Goal: Task Accomplishment & Management: Use online tool/utility

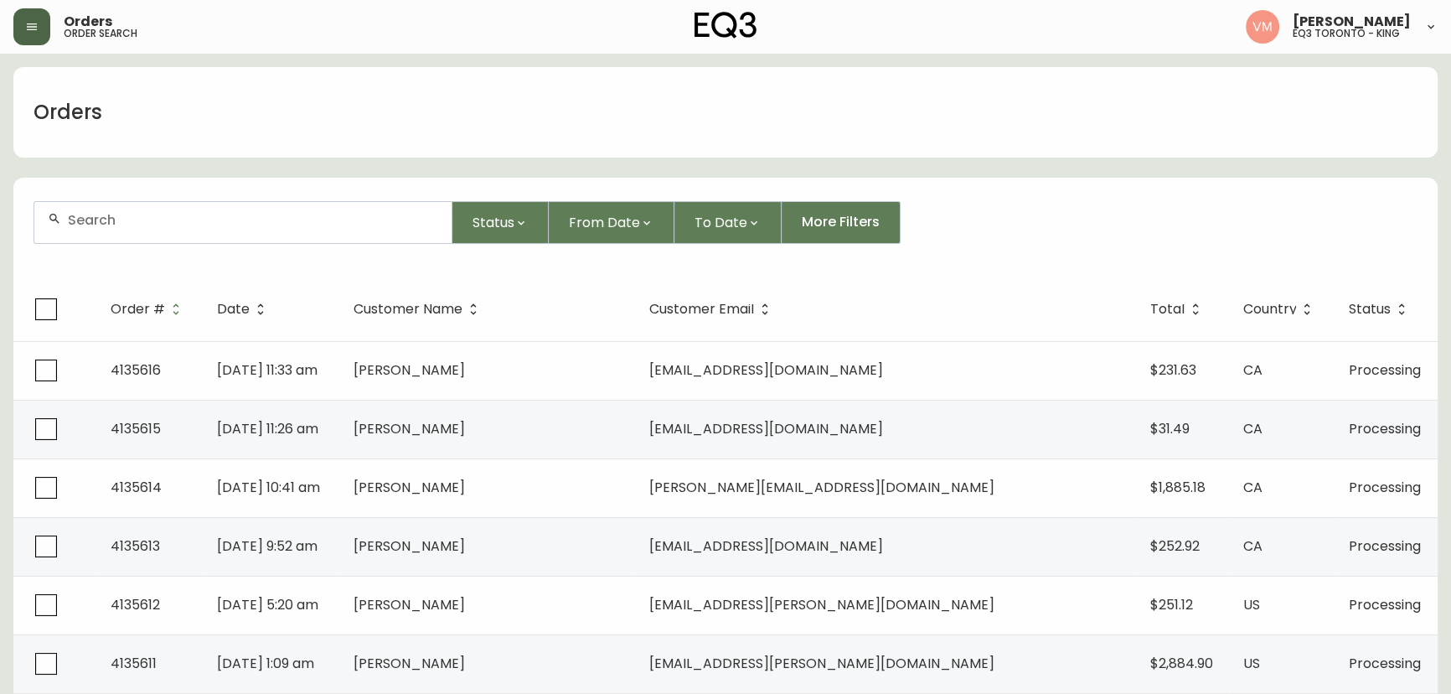
click at [24, 34] on button "button" at bounding box center [31, 26] width 37 height 37
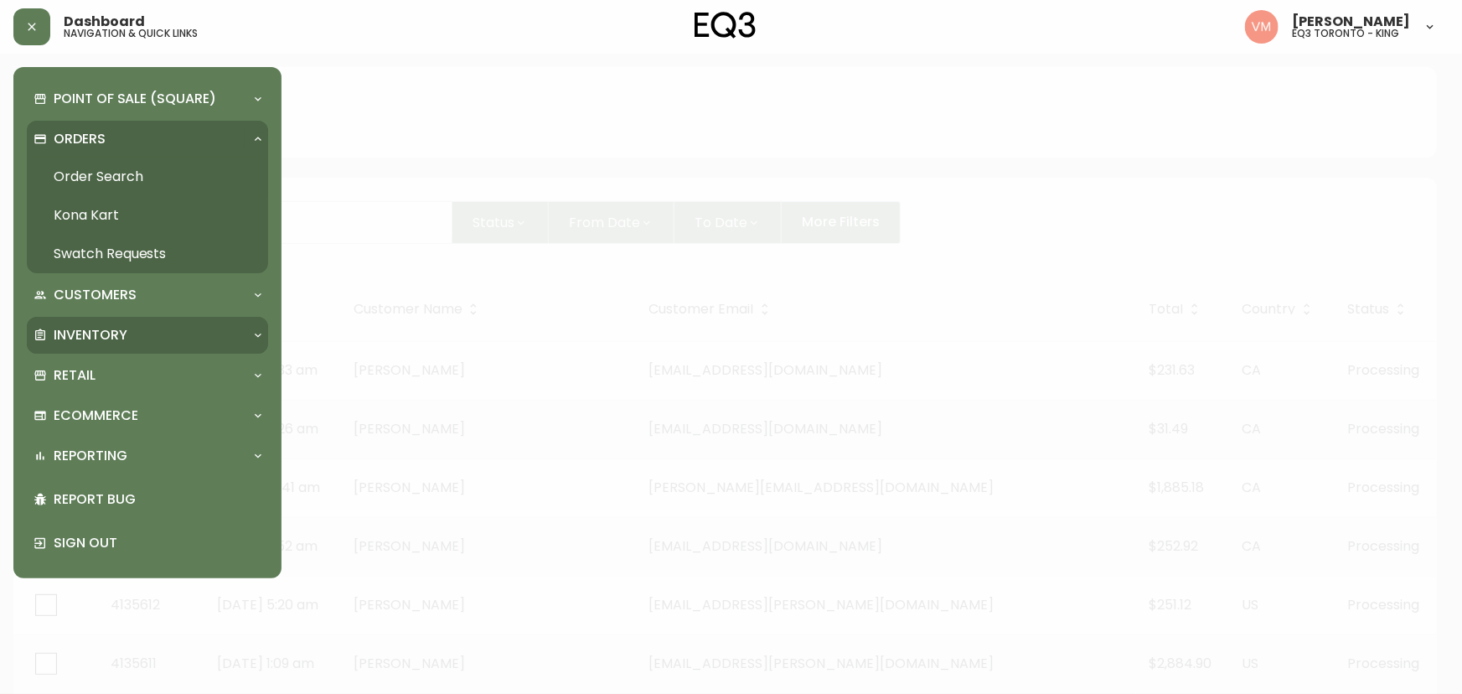
click at [107, 328] on p "Inventory" at bounding box center [91, 335] width 74 height 18
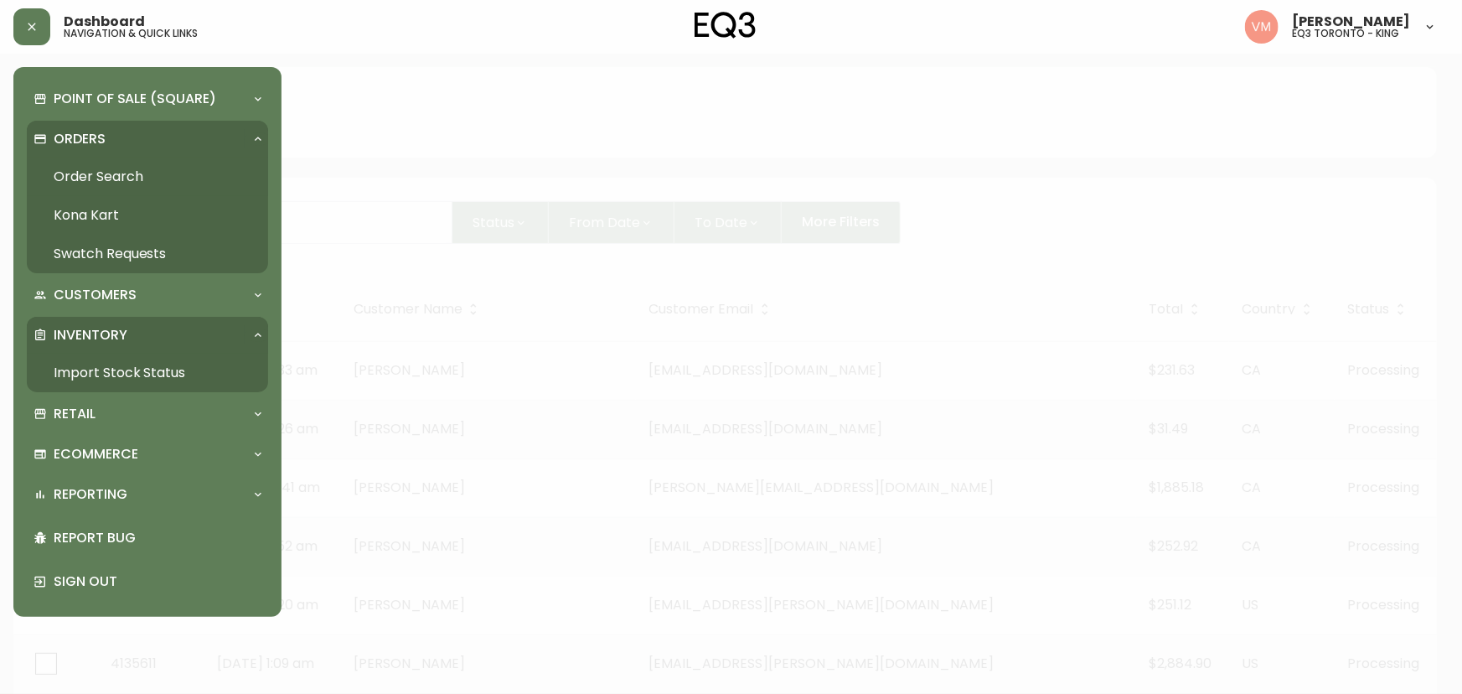
click at [113, 366] on link "Import Stock Status" at bounding box center [147, 373] width 241 height 39
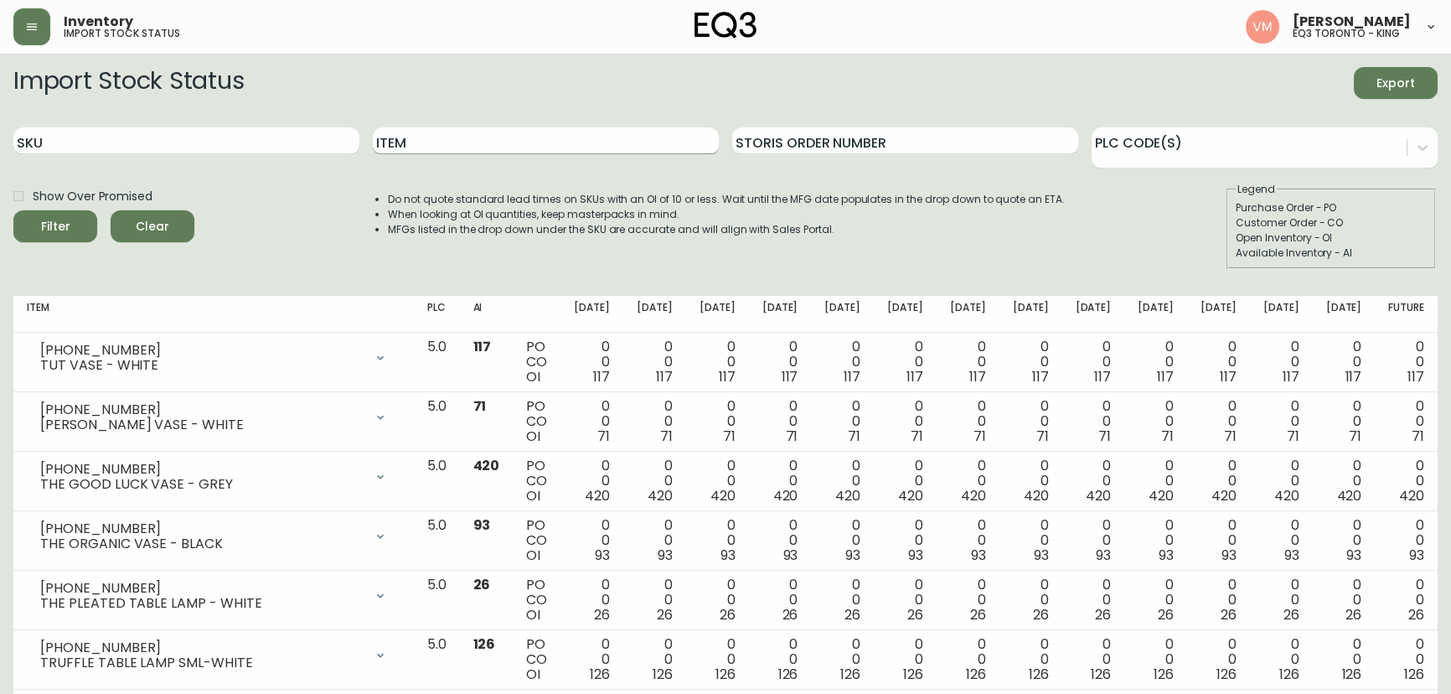
click at [415, 138] on input "Item" at bounding box center [546, 140] width 346 height 27
click at [13, 210] on button "Filter" at bounding box center [55, 226] width 84 height 32
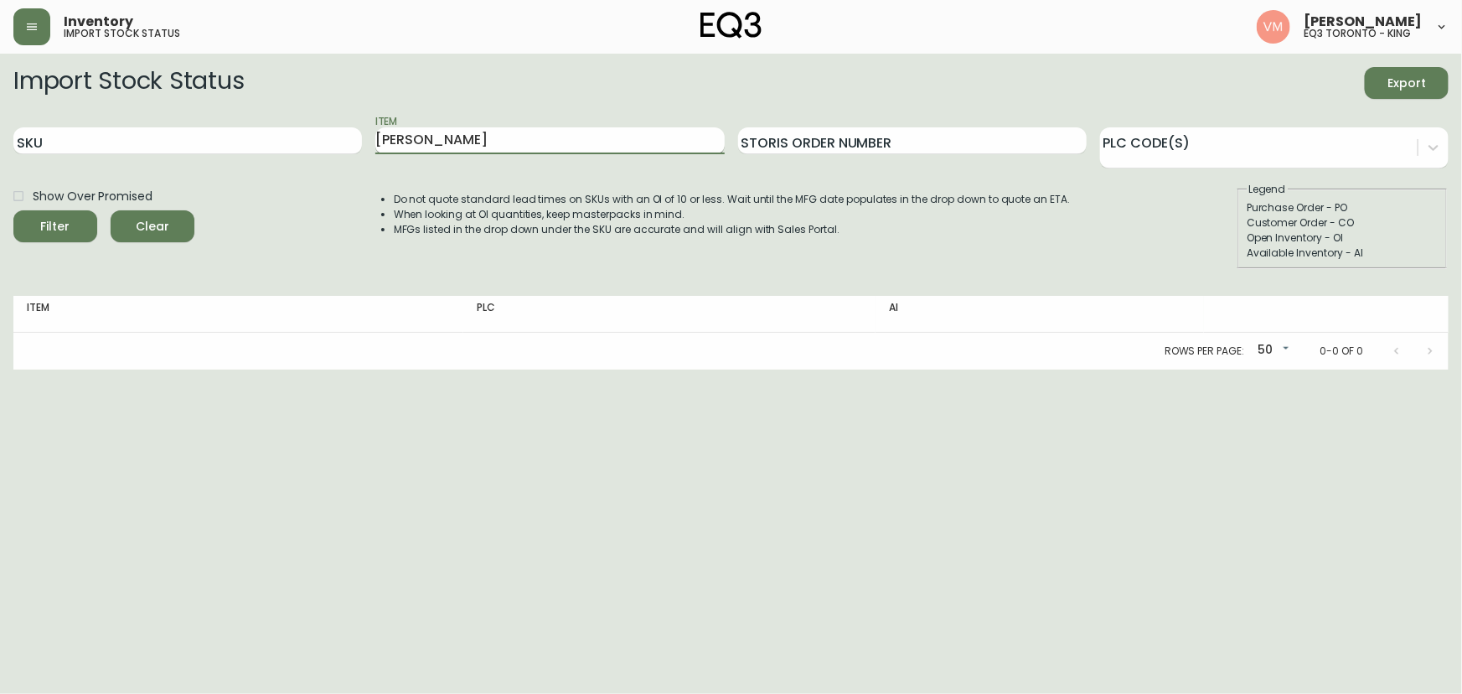
click at [13, 210] on button "Filter" at bounding box center [55, 226] width 84 height 32
type input "K"
click at [408, 134] on input "Item" at bounding box center [549, 140] width 348 height 27
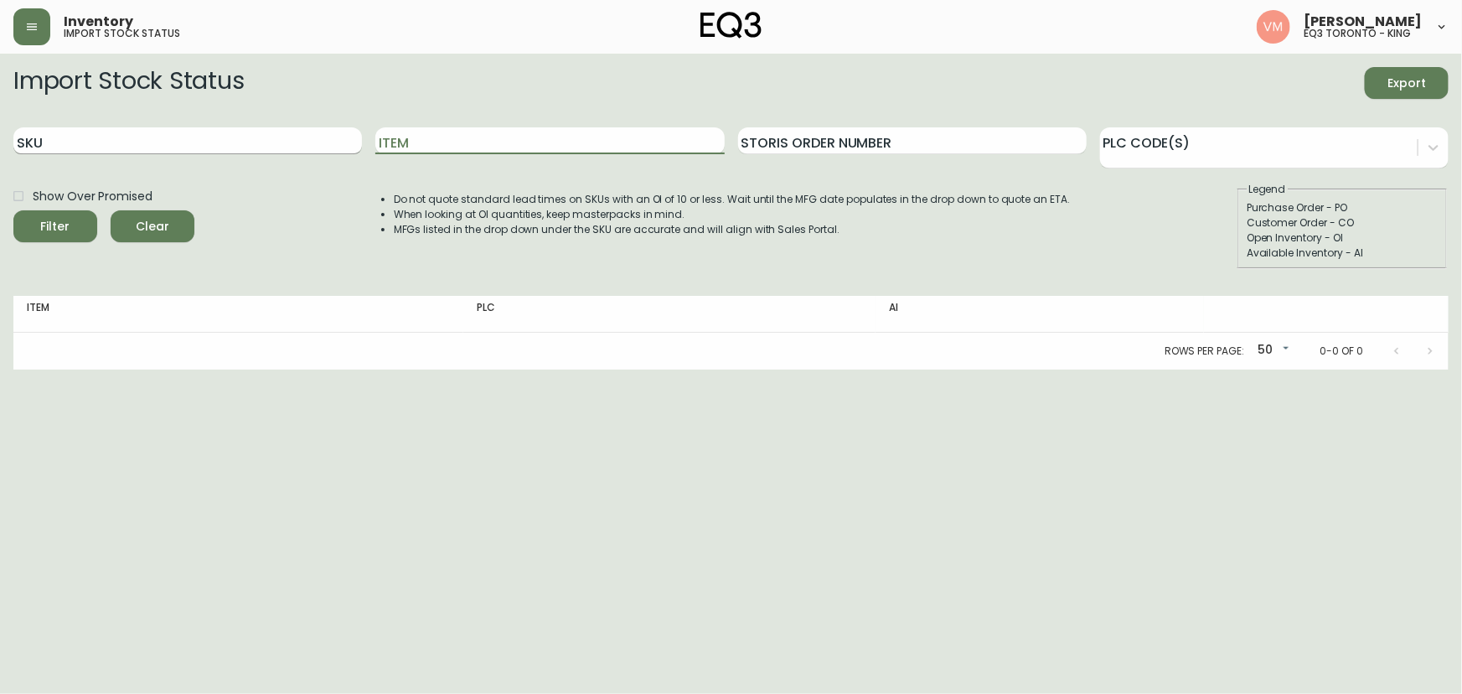
click at [34, 151] on input "SKU" at bounding box center [187, 140] width 348 height 27
paste input "[PHONE_NUMBER]"
type input "[PHONE_NUMBER]"
click at [13, 210] on button "Filter" at bounding box center [55, 226] width 84 height 32
